Goal: Check status: Check status

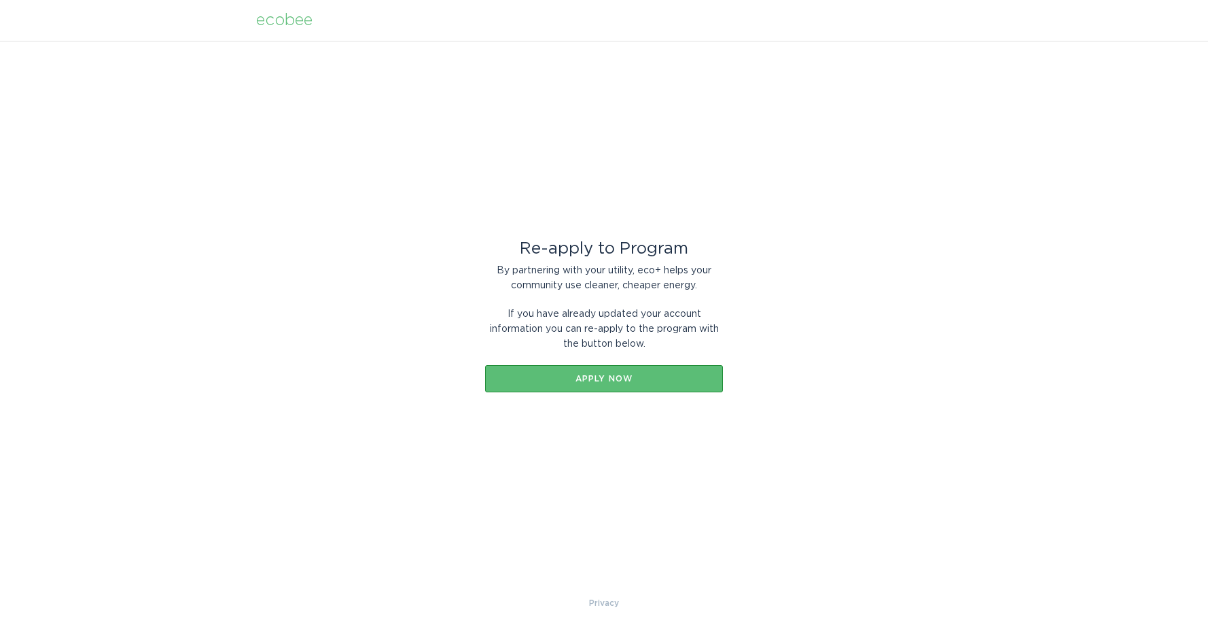
click at [289, 22] on div "ecobee" at bounding box center [284, 20] width 56 height 15
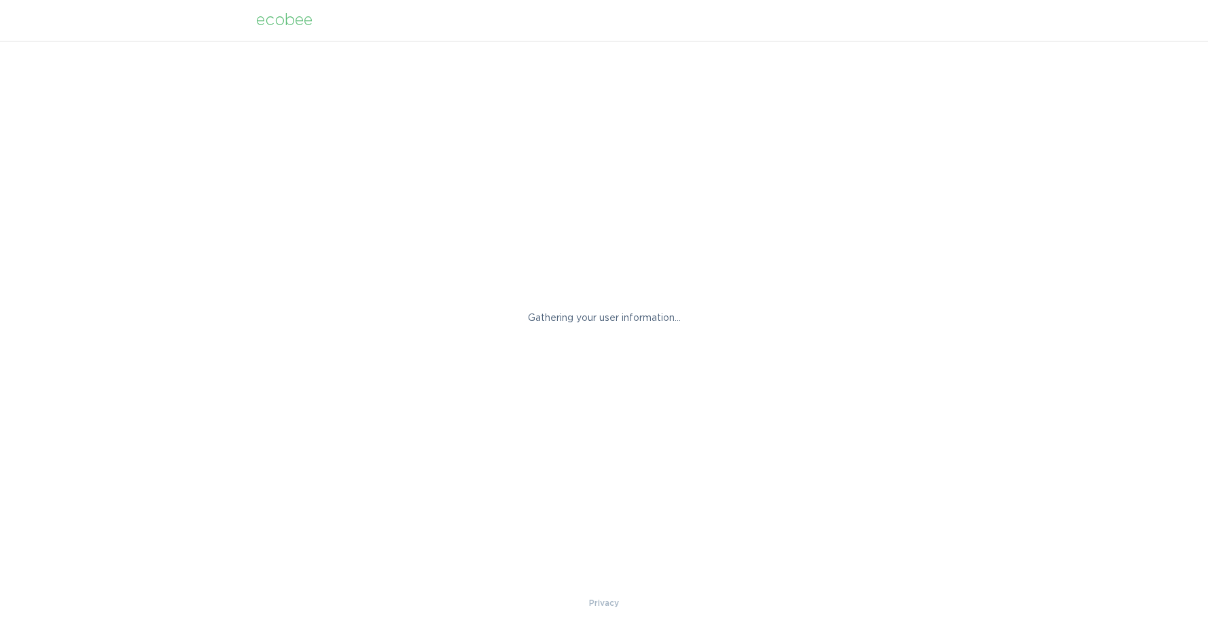
click at [389, 120] on div "Gathering your user information..." at bounding box center [604, 318] width 1208 height 555
